Goal: Task Accomplishment & Management: Use online tool/utility

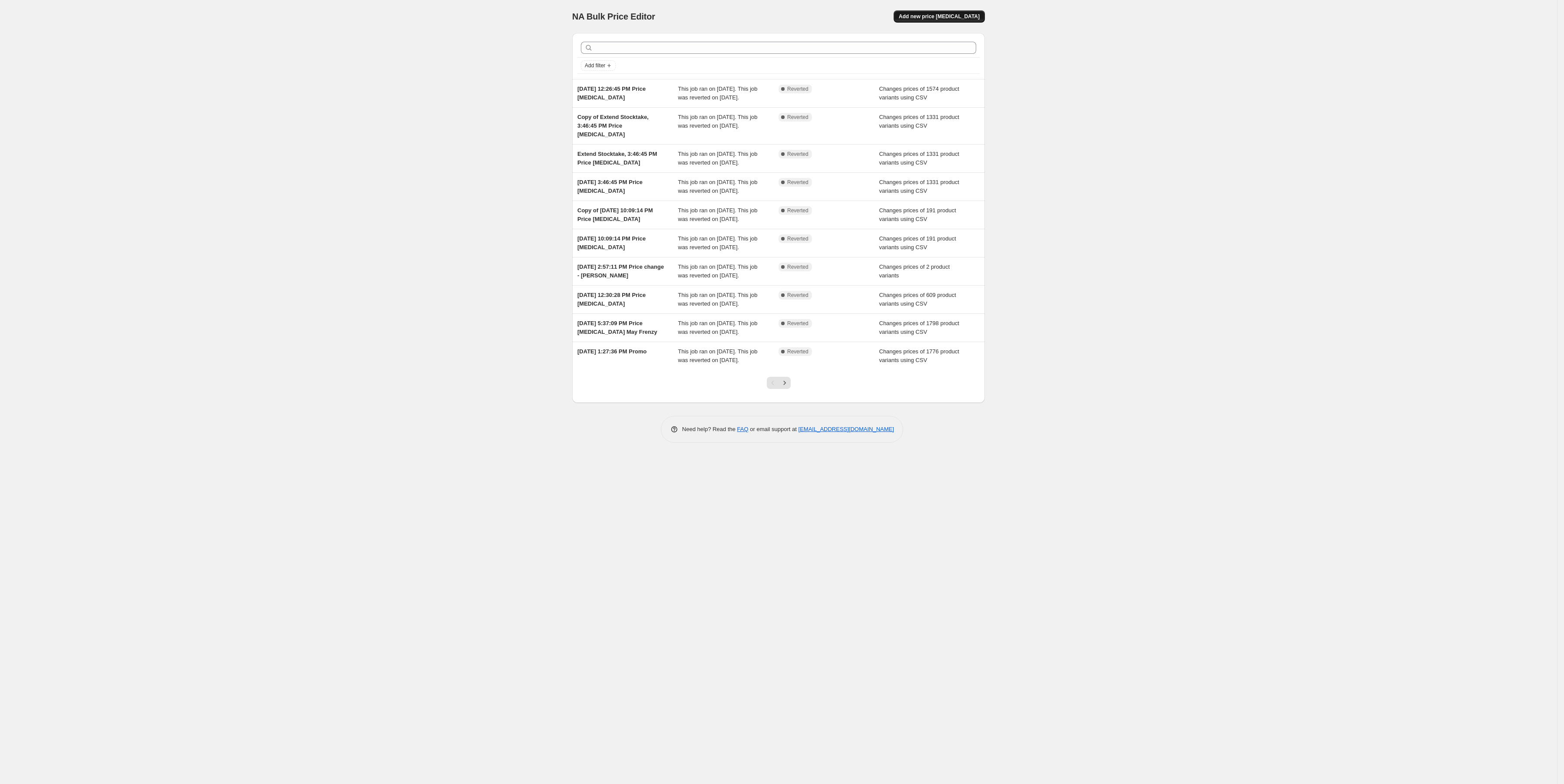
click at [964, 14] on span "Add new price change job" at bounding box center [939, 16] width 81 height 7
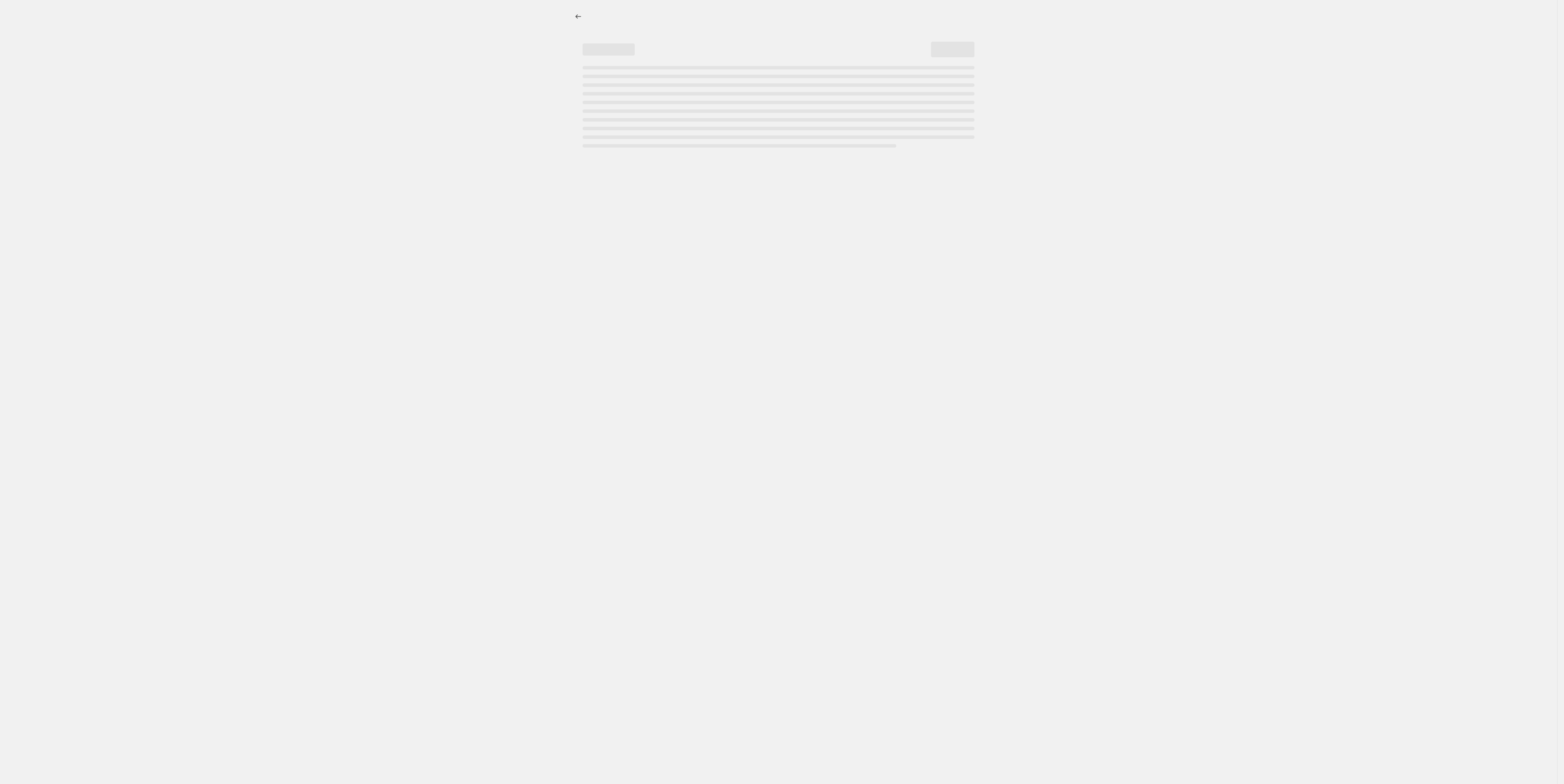
select select "percentage"
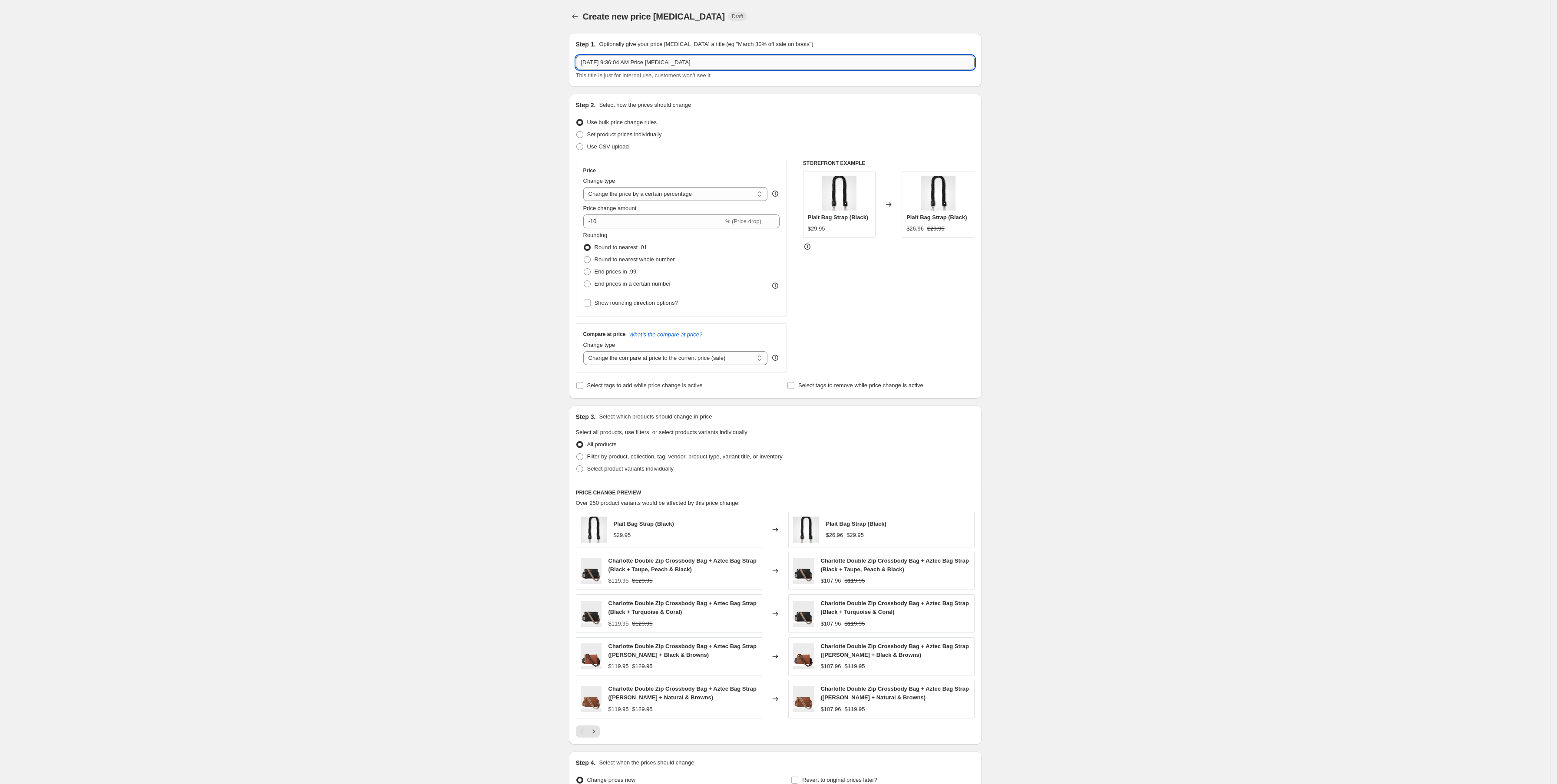
click at [636, 59] on input "[DATE] 9:36:04 AM Price [MEDICAL_DATA]" at bounding box center [775, 63] width 399 height 14
drag, startPoint x: 646, startPoint y: 62, endPoint x: 559, endPoint y: 64, distance: 87.0
click at [559, 64] on div "Create new price [MEDICAL_DATA]. This page is ready Create new price [MEDICAL_D…" at bounding box center [775, 439] width 1550 height 879
type input "Oct Sale Price [MEDICAL_DATA]"
click at [620, 149] on span "Use CSV upload" at bounding box center [608, 146] width 42 height 7
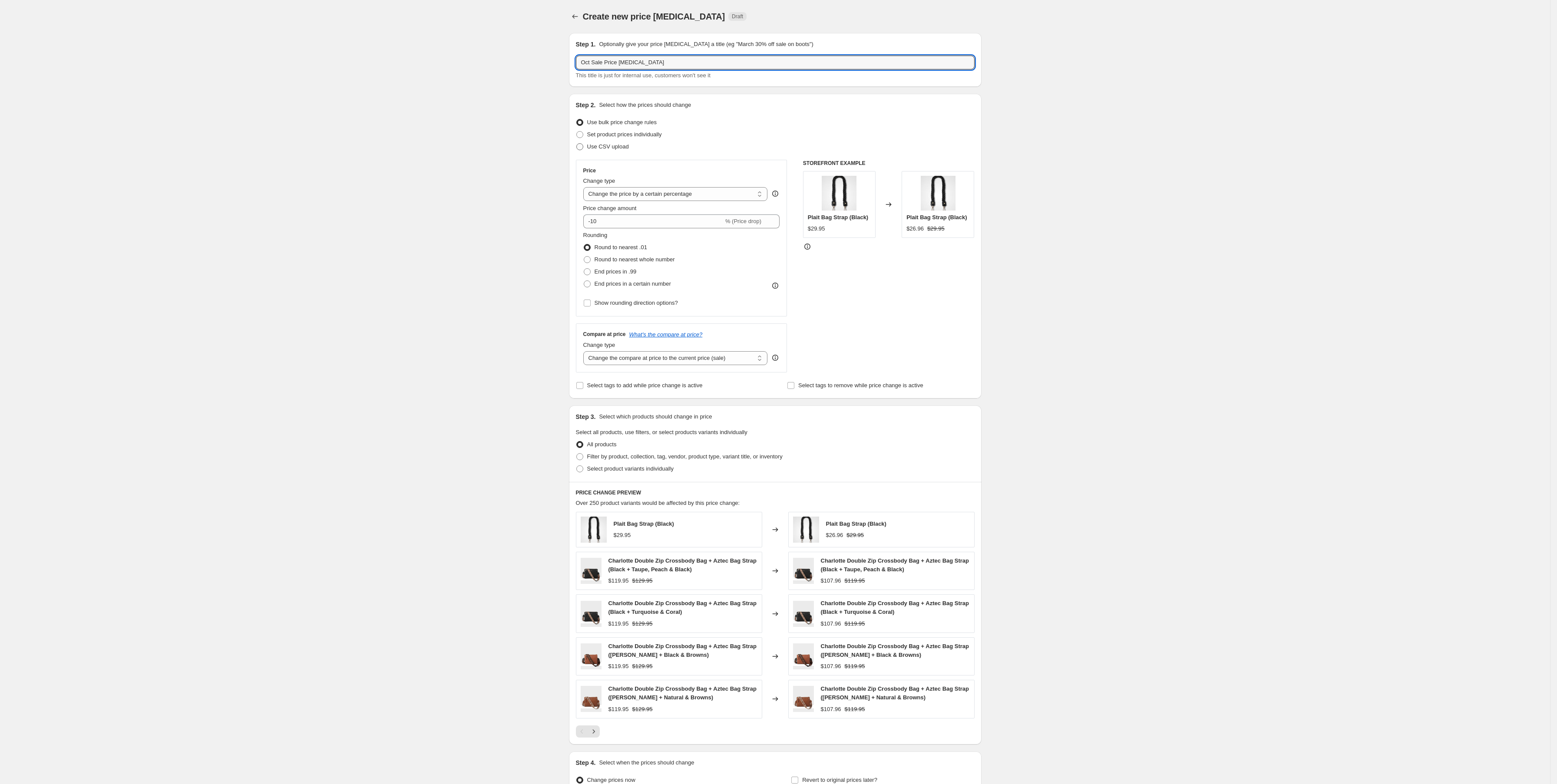
click at [577, 144] on input "Use CSV upload" at bounding box center [577, 143] width 1 height 1
radio input "true"
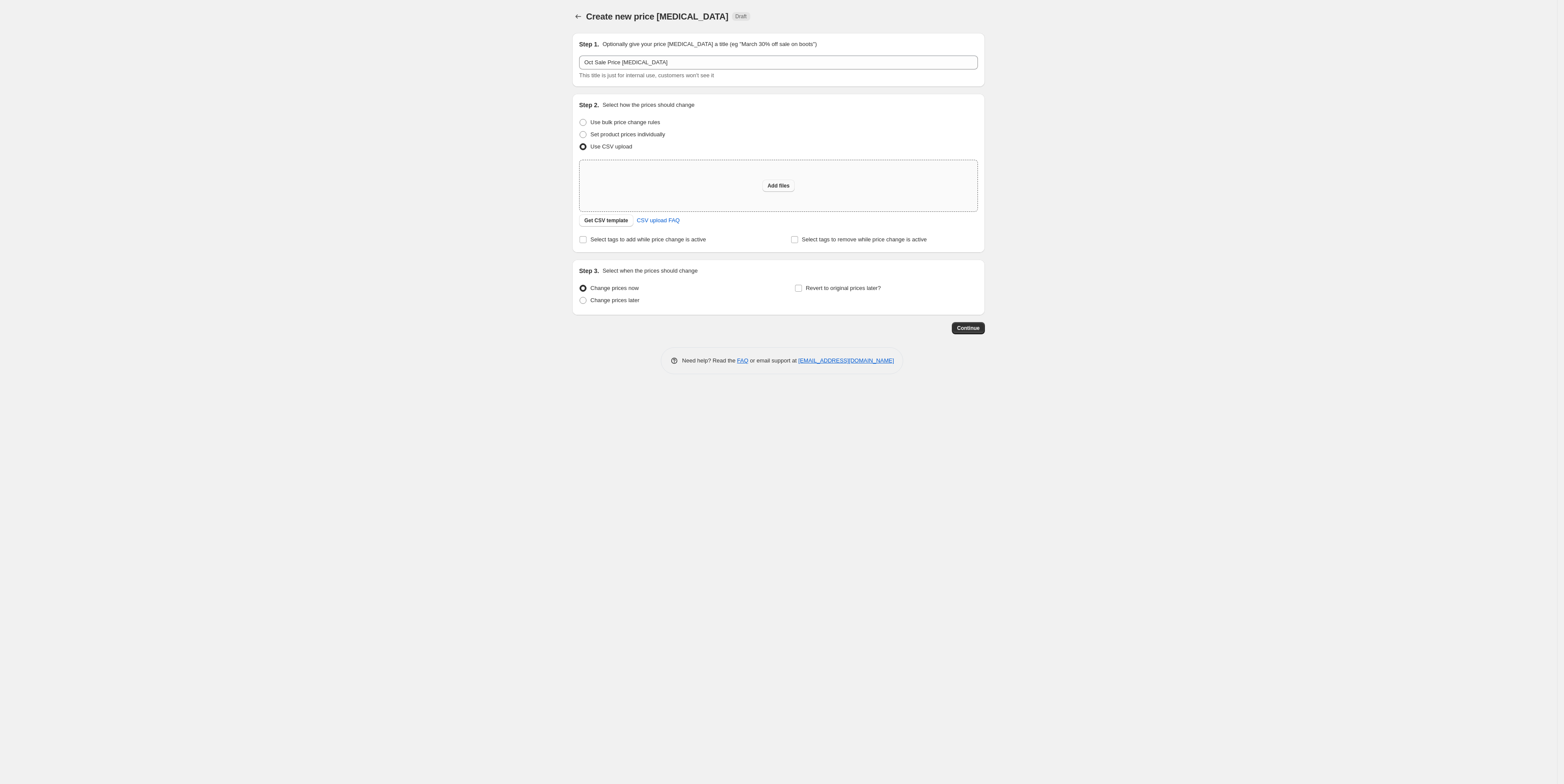
click at [772, 184] on span "Add files" at bounding box center [778, 186] width 22 height 7
type input "C:\fakepath\Oct Sale 2025 - Upload Copy.csv"
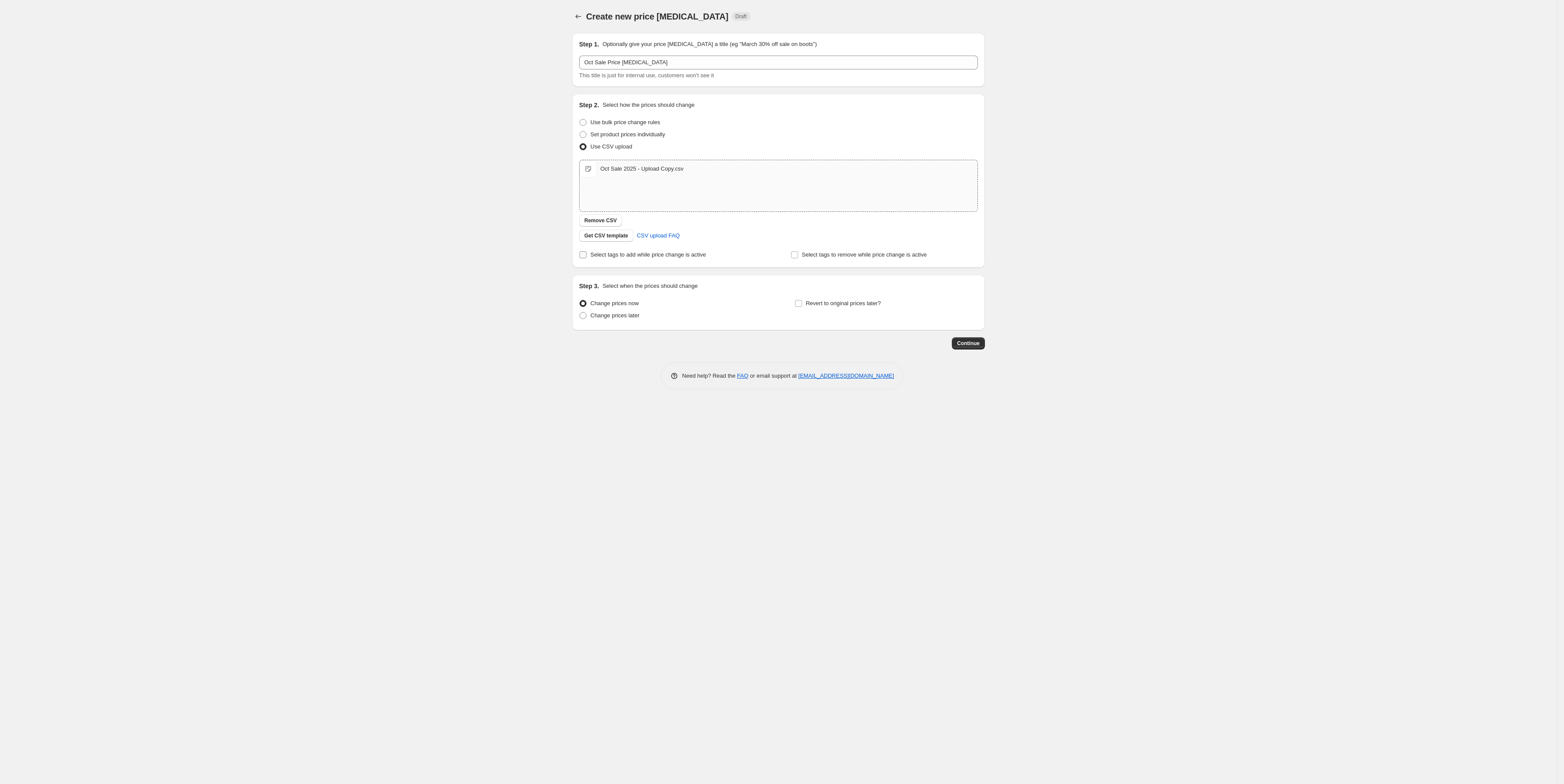
click at [583, 254] on input "Select tags to add while price change is active" at bounding box center [583, 254] width 7 height 7
checkbox input "true"
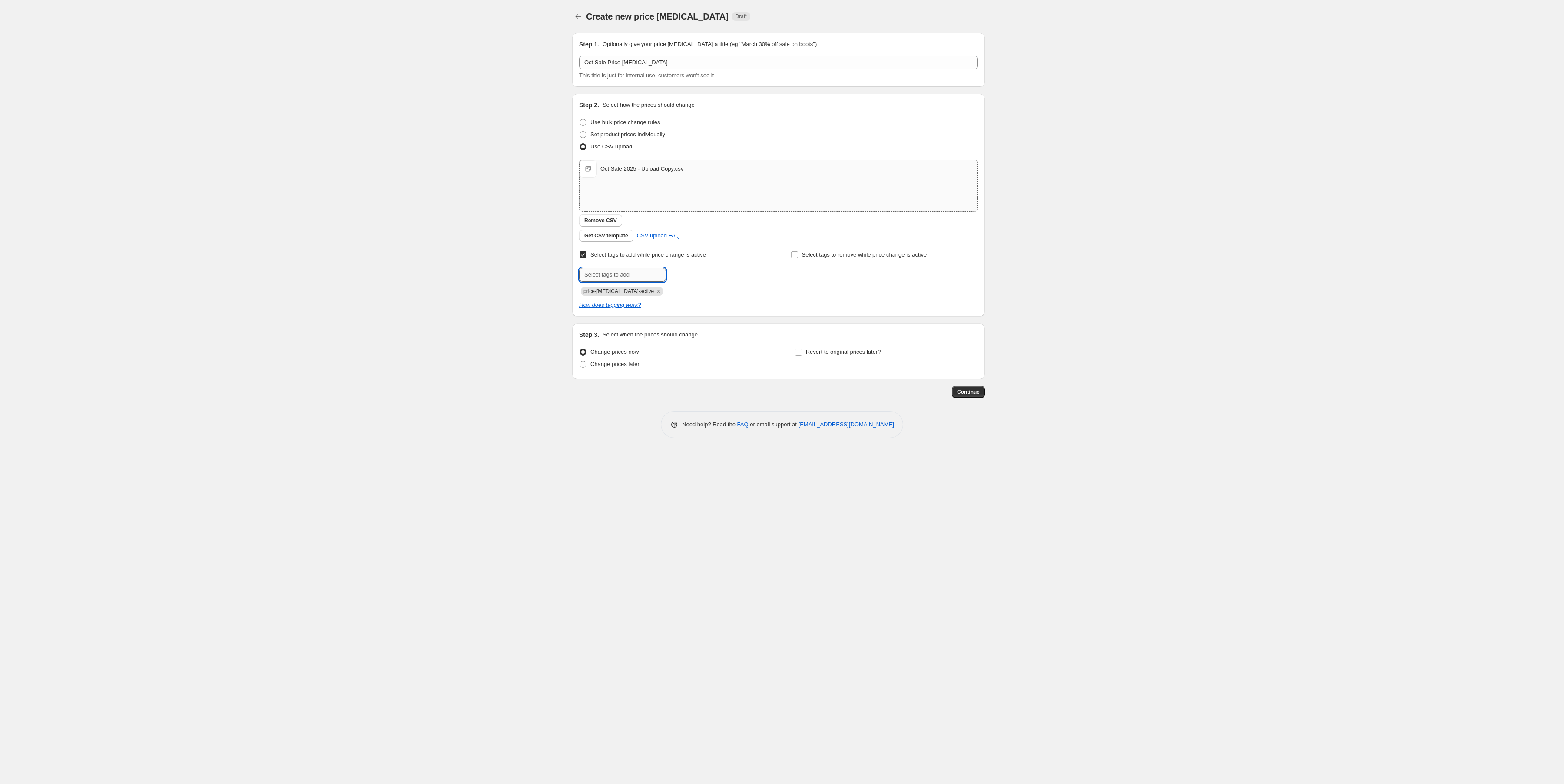
click at [627, 280] on input "text" at bounding box center [622, 274] width 87 height 14
type input "Flash-Sale"
click at [841, 349] on span "Revert to original prices later?" at bounding box center [843, 352] width 75 height 7
click at [802, 349] on input "Revert to original prices later?" at bounding box center [798, 352] width 7 height 7
checkbox input "true"
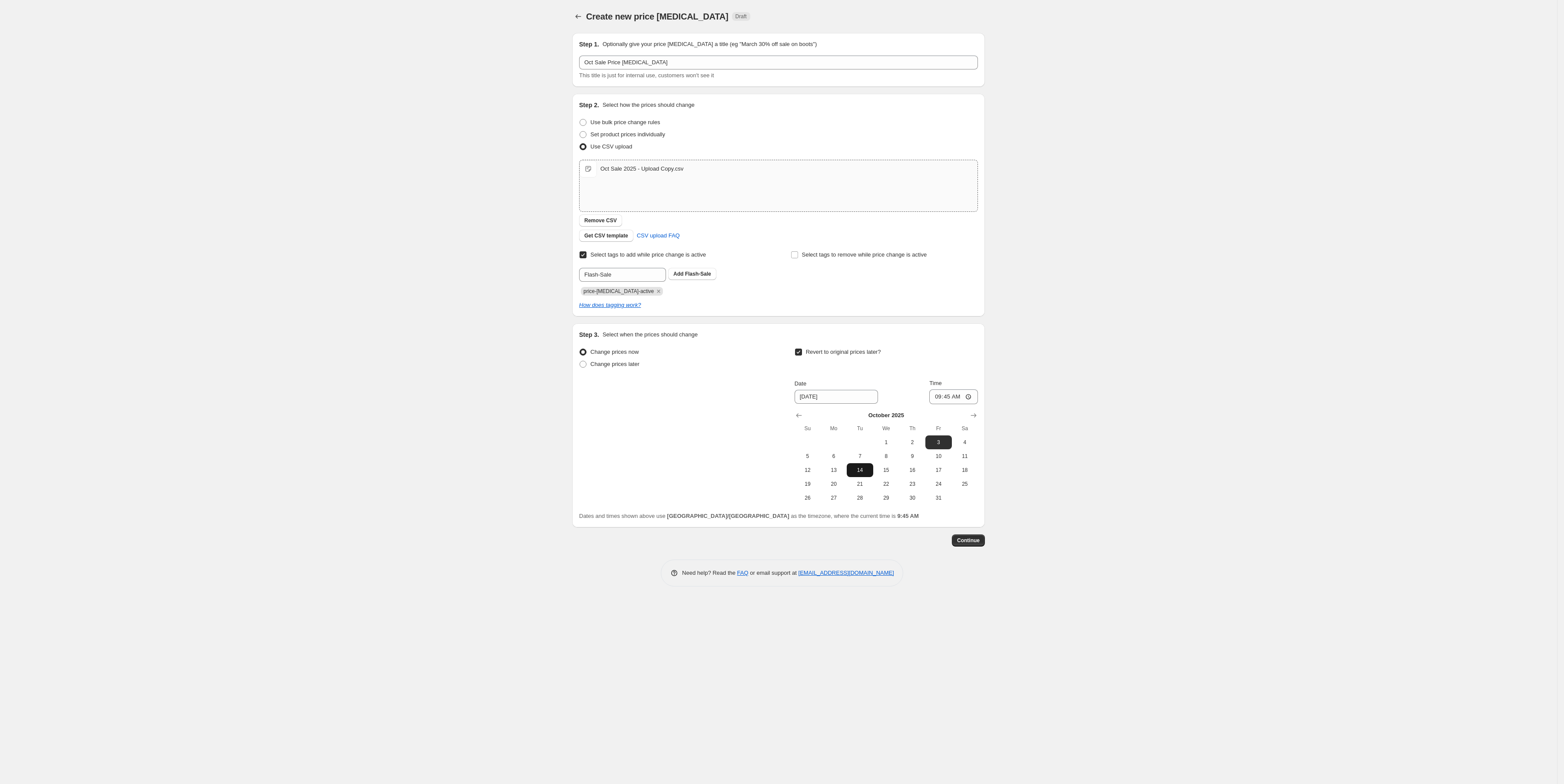
click at [859, 467] on span "14" at bounding box center [859, 470] width 19 height 7
type input "[DATE]"
click at [956, 394] on input "09:45" at bounding box center [954, 397] width 49 height 15
click at [970, 396] on input "09:45" at bounding box center [954, 397] width 49 height 15
type input "03:45"
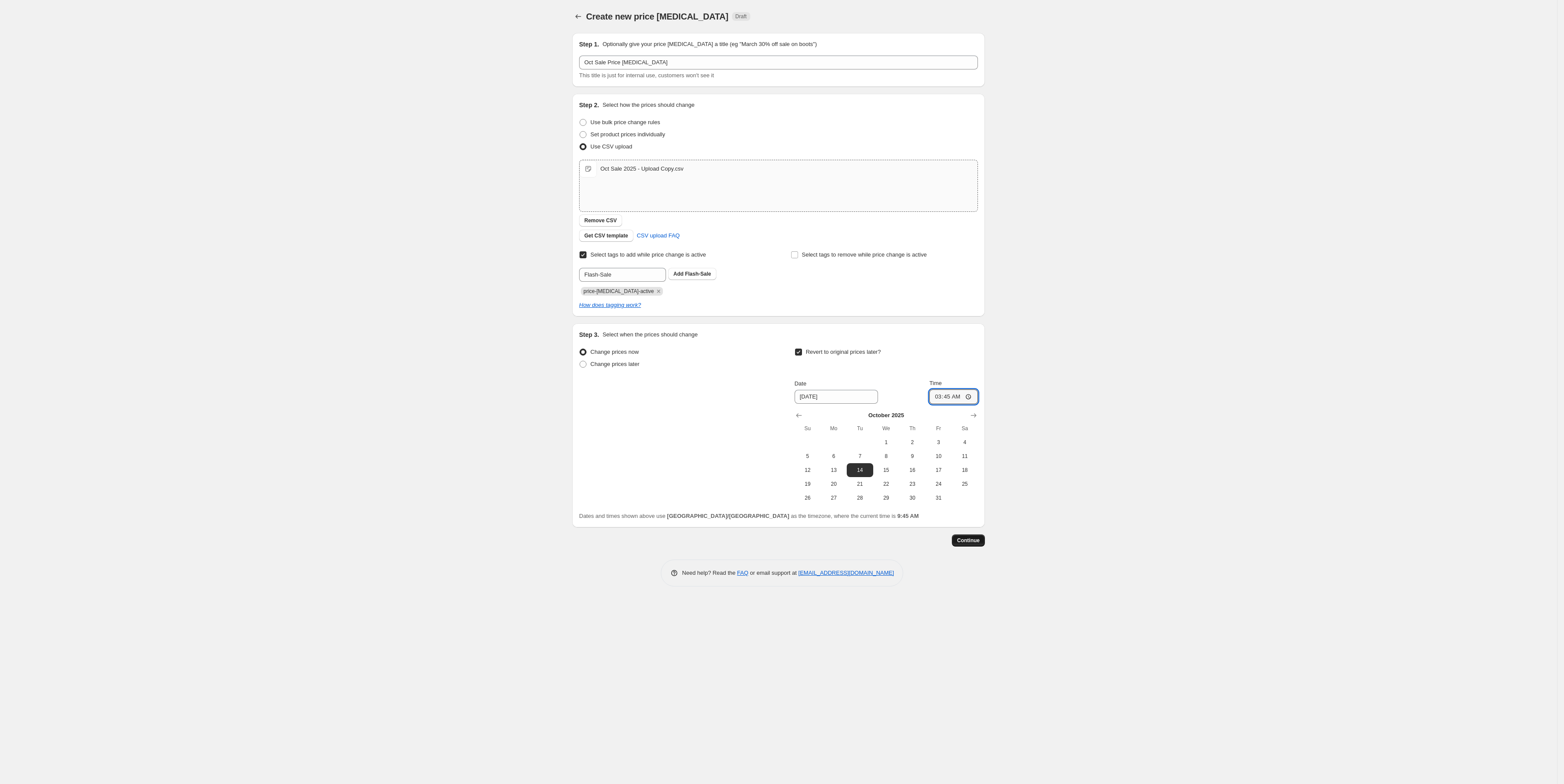
click at [965, 539] on span "Continue" at bounding box center [968, 540] width 22 height 7
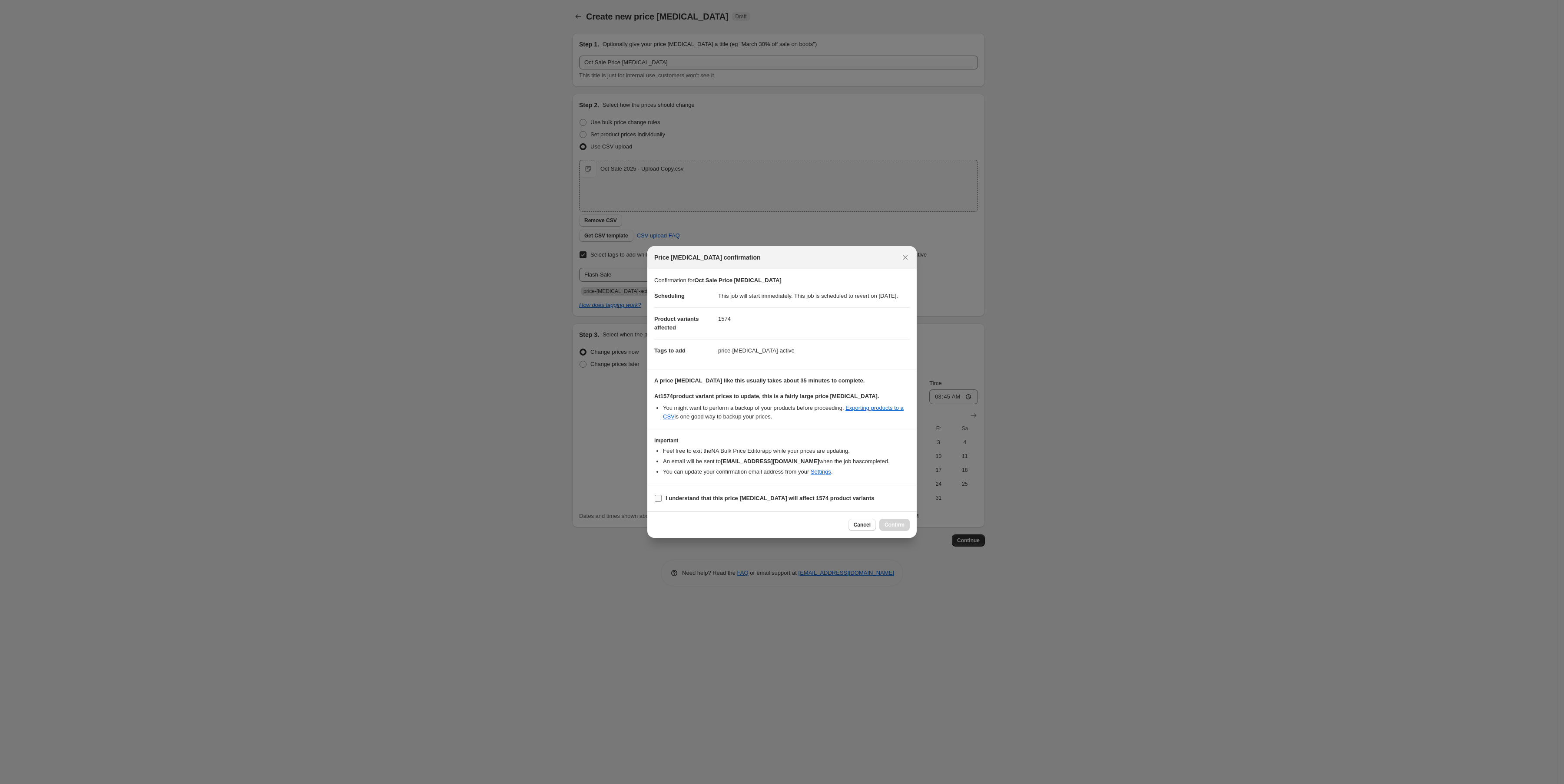
click at [711, 501] on b "I understand that this price [MEDICAL_DATA] will affect 1574 product variants" at bounding box center [770, 498] width 209 height 7
click at [662, 502] on input "I understand that this price [MEDICAL_DATA] will affect 1574 product variants" at bounding box center [658, 498] width 7 height 7
checkbox input "true"
click at [888, 529] on span "Confirm" at bounding box center [894, 524] width 20 height 7
